Goal: Task Accomplishment & Management: Manage account settings

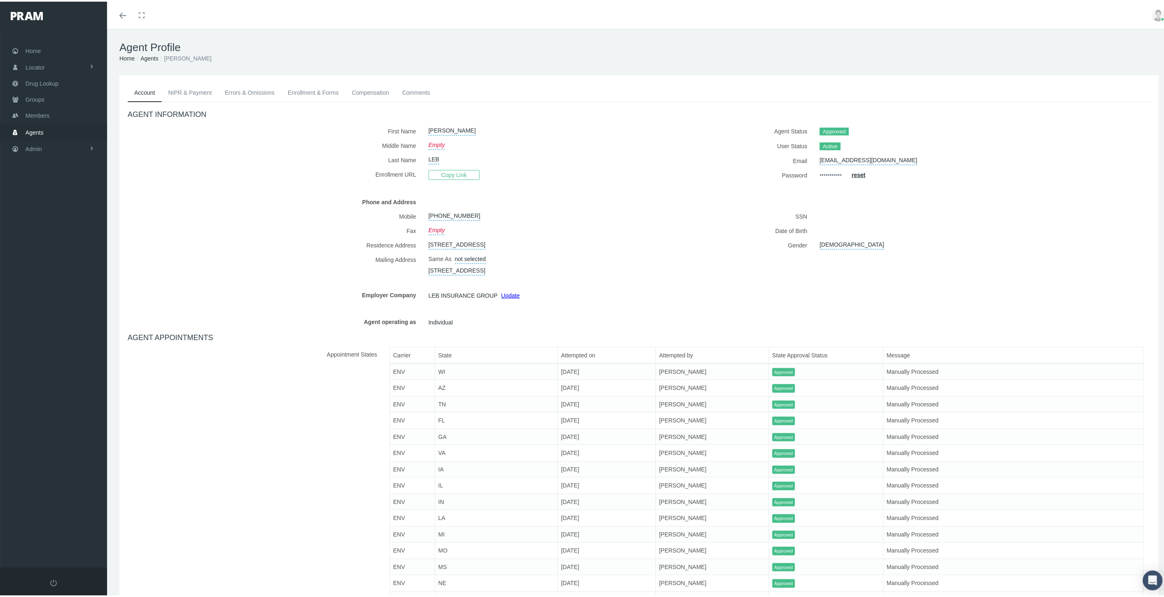
click at [754, 128] on label "Agent Status" at bounding box center [729, 129] width 168 height 15
click at [49, 128] on link "Agents" at bounding box center [53, 130] width 107 height 16
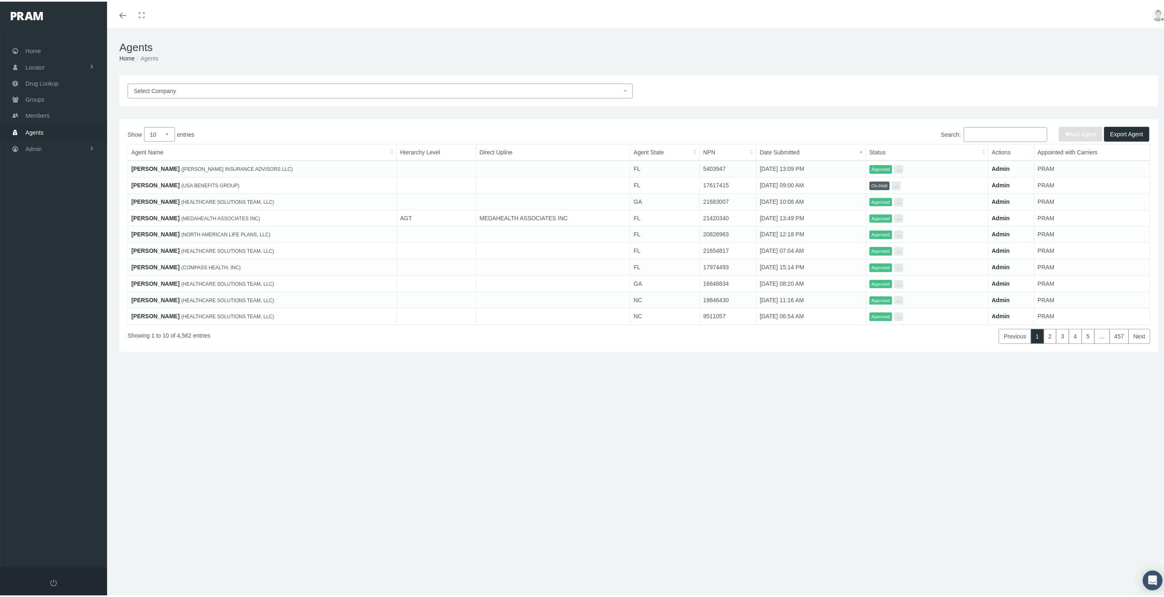
click at [977, 132] on input "Search:" at bounding box center [1006, 133] width 84 height 15
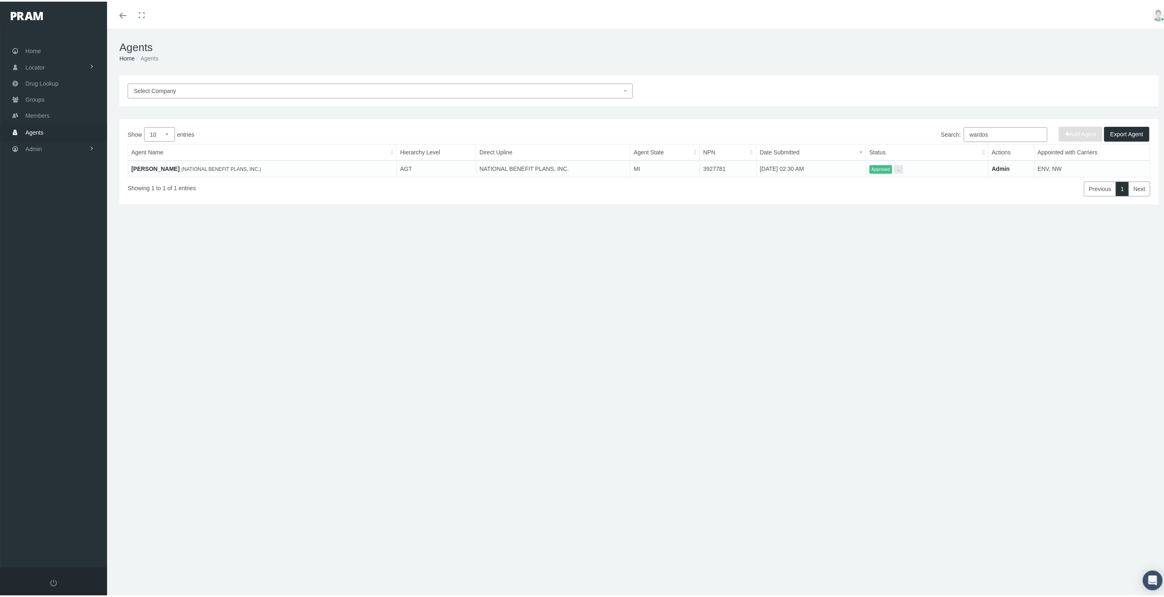
type input "wardos"
click at [156, 165] on link "[PERSON_NAME]" at bounding box center [155, 167] width 48 height 7
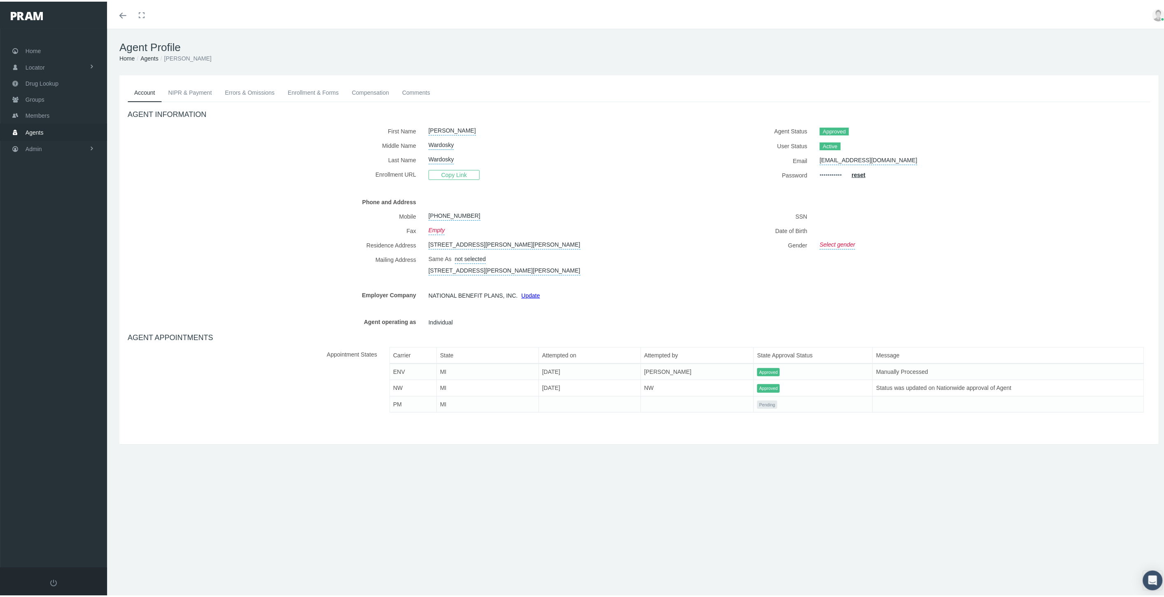
click at [297, 95] on link "Enrollment & Forms" at bounding box center [313, 91] width 64 height 18
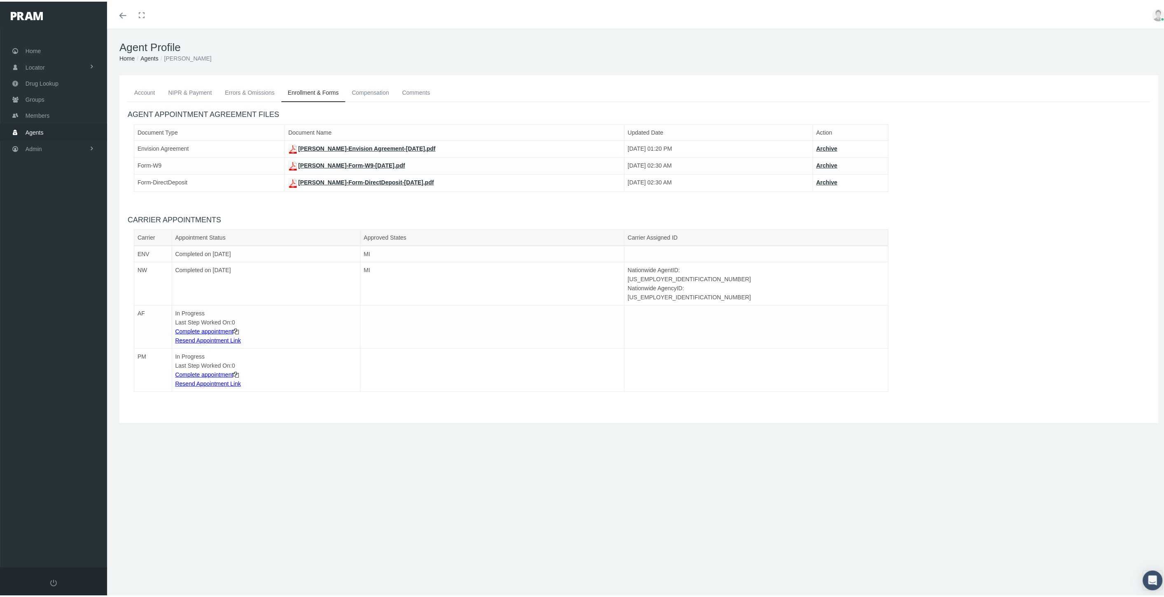
click at [197, 326] on link "Complete appointment" at bounding box center [204, 329] width 58 height 7
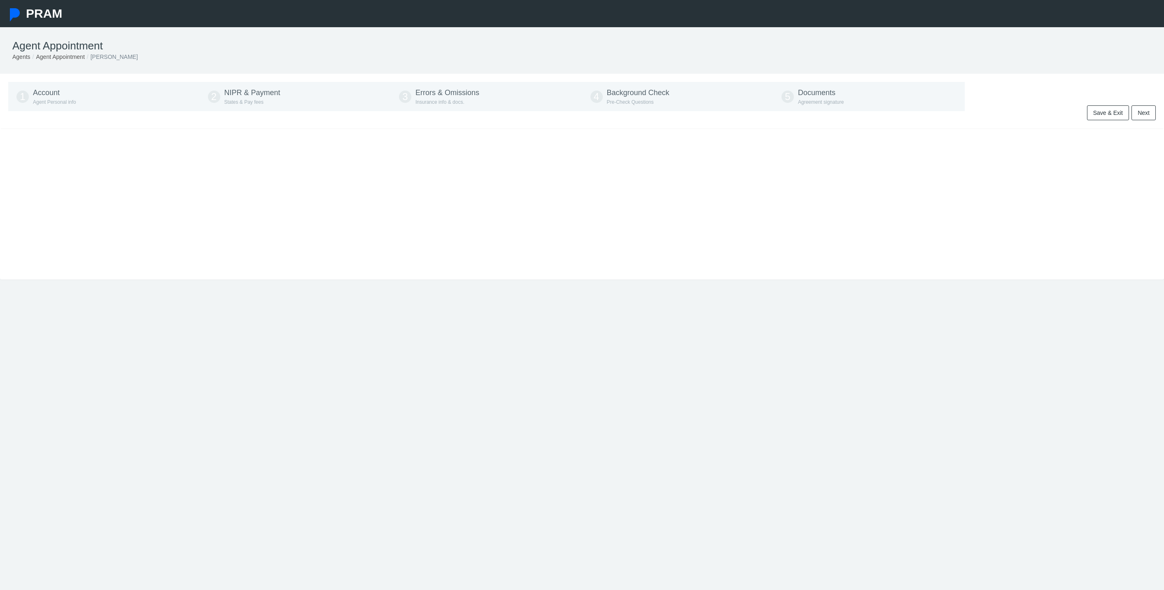
type input "586-337-6579"
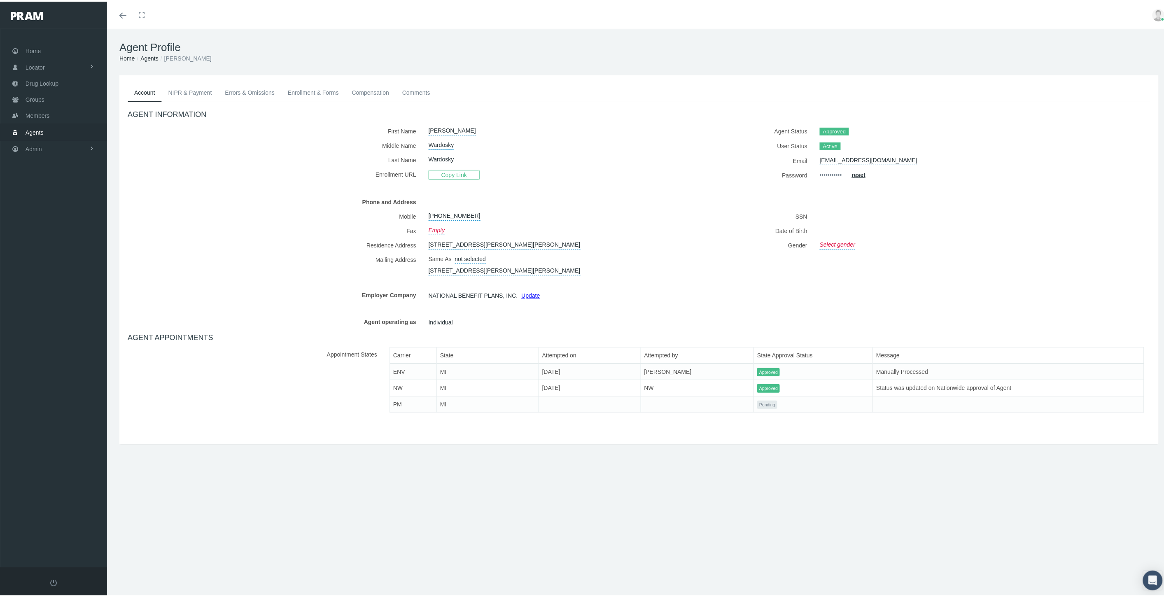
click at [265, 91] on link "Errors & Omissions" at bounding box center [249, 91] width 63 height 18
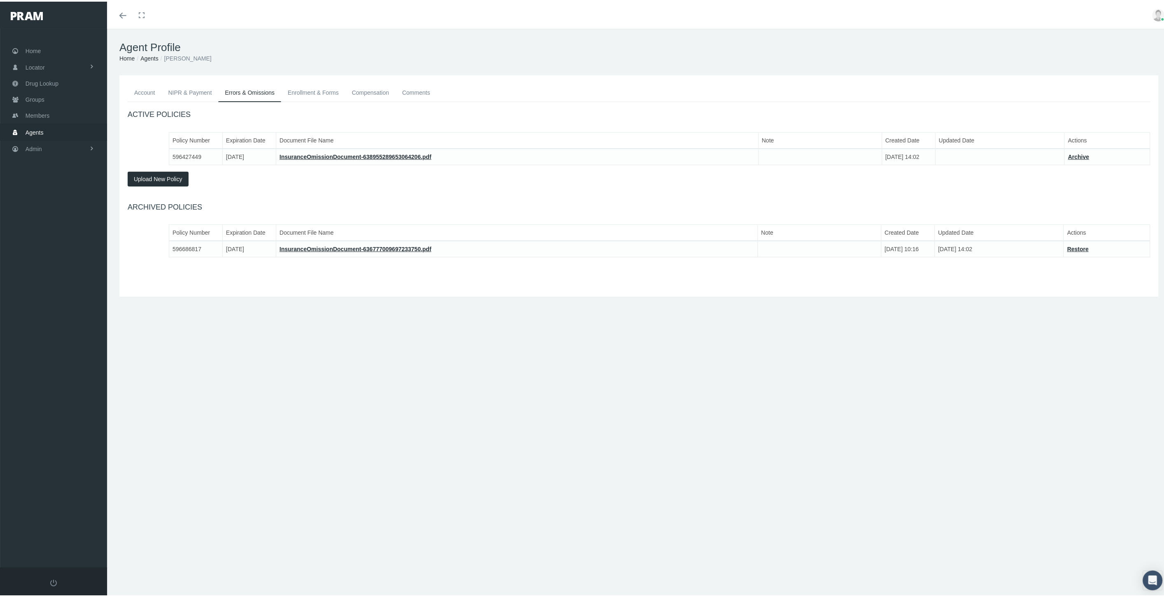
click at [320, 91] on link "Enrollment & Forms" at bounding box center [313, 91] width 64 height 18
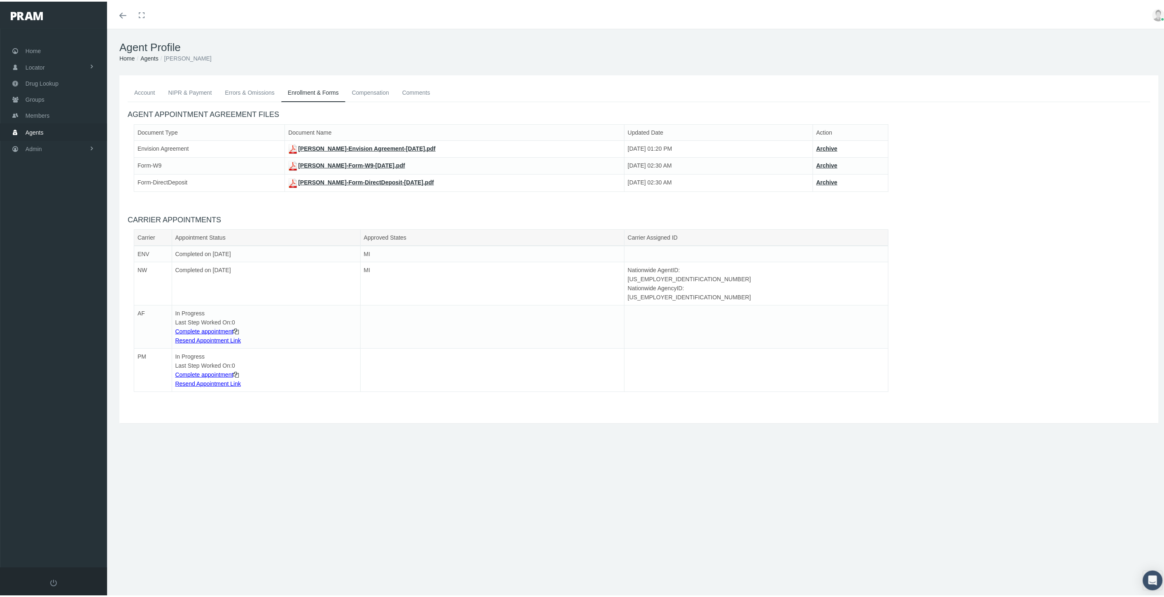
click at [147, 93] on link "Account" at bounding box center [145, 91] width 34 height 18
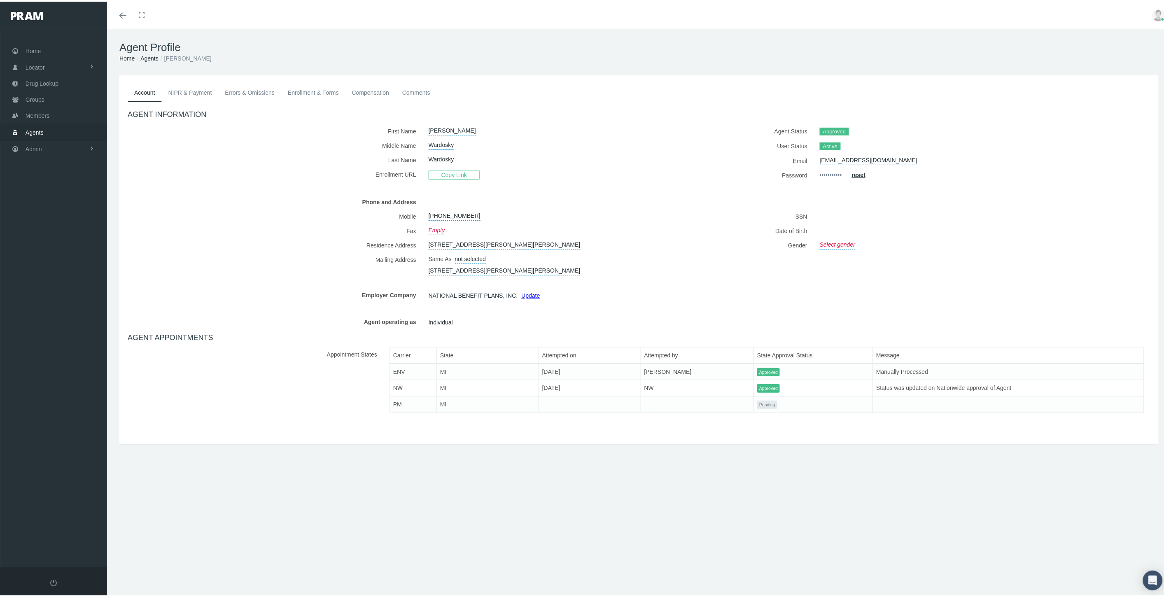
click at [295, 93] on link "Enrollment & Forms" at bounding box center [313, 91] width 64 height 18
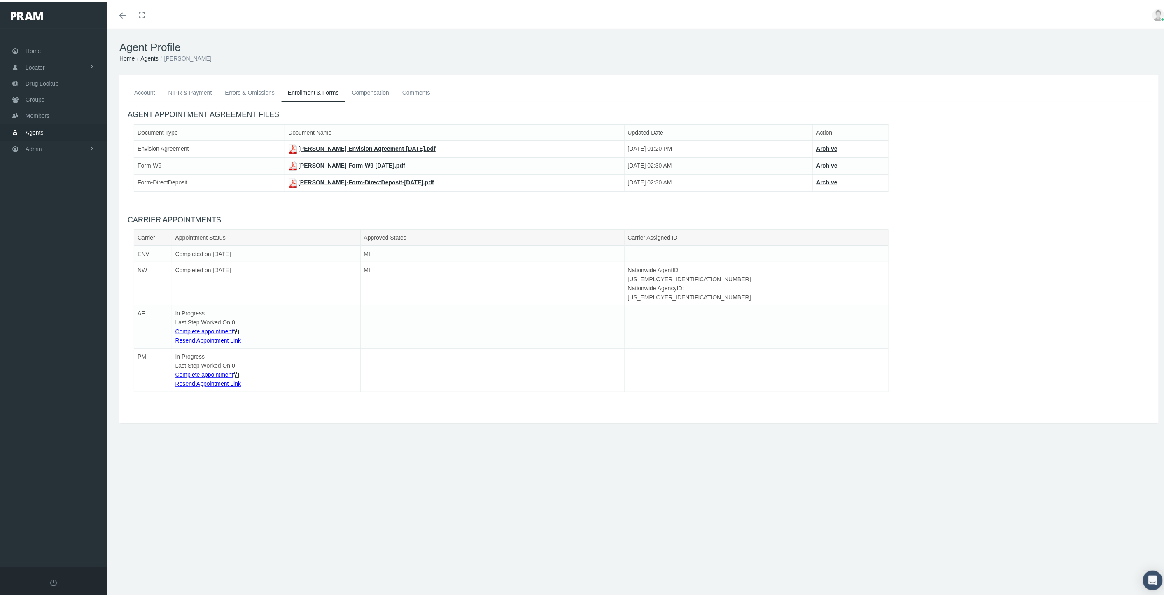
drag, startPoint x: 801, startPoint y: 401, endPoint x: 776, endPoint y: 381, distance: 32.0
click at [801, 401] on div "Account NIPR & Payment Errors & Omissions Enrollment & Forms Compensation Comme…" at bounding box center [638, 248] width 1039 height 348
drag, startPoint x: 217, startPoint y: 55, endPoint x: 167, endPoint y: 55, distance: 50.6
click at [167, 55] on ol "Home Agents [PERSON_NAME]" at bounding box center [638, 56] width 1039 height 9
copy li "[PERSON_NAME]"
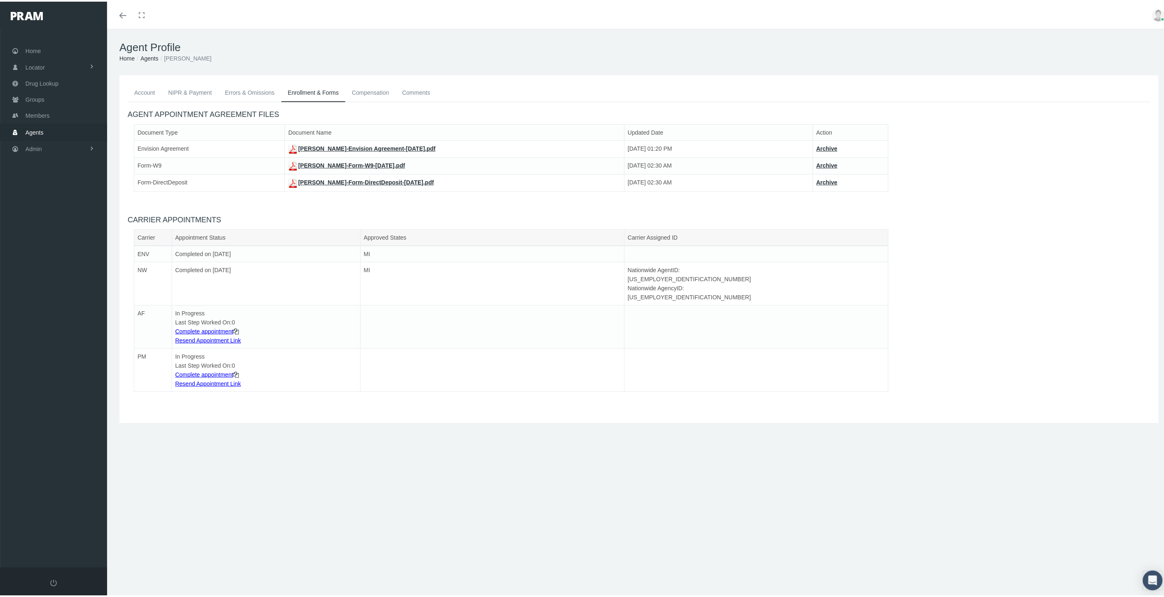
click at [965, 367] on div "Carrier Appointment Status Approved States Carrier Assigned ID ENV Completed on…" at bounding box center [638, 312] width 1035 height 169
